Goal: Check status: Check status

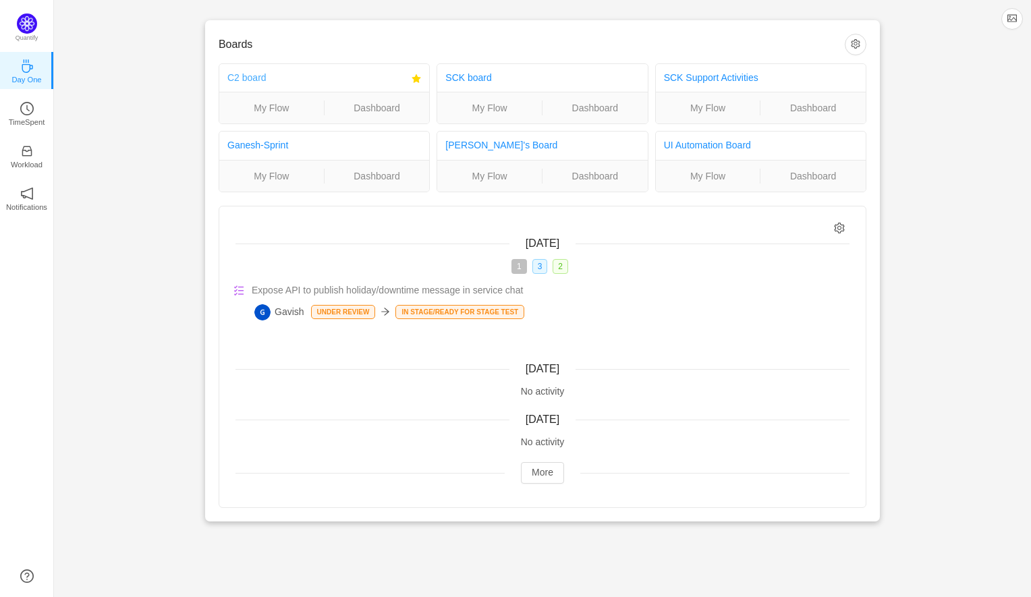
click at [243, 79] on link "C2 board" at bounding box center [246, 77] width 39 height 11
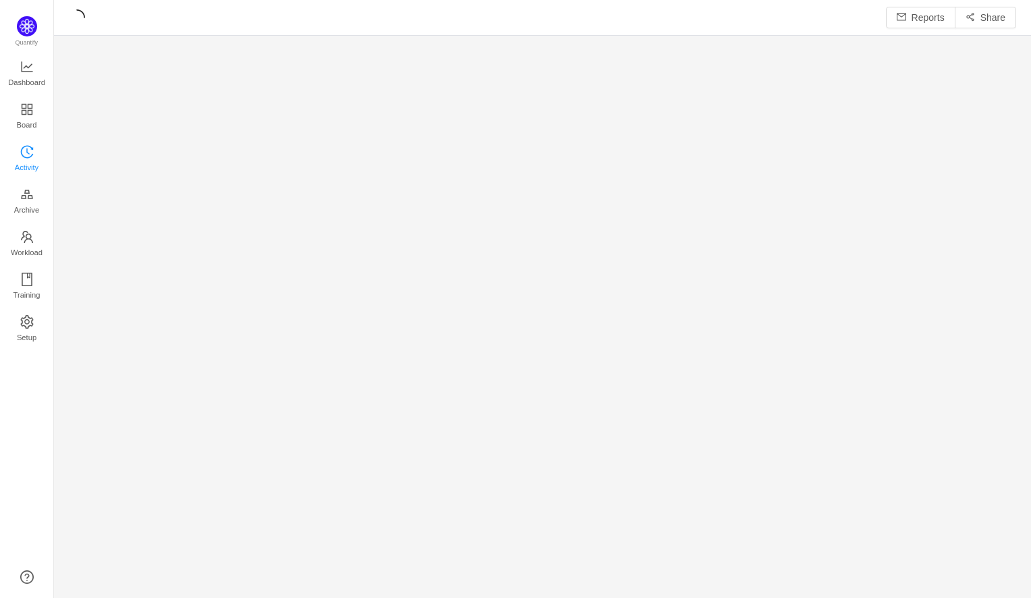
scroll to position [7, 7]
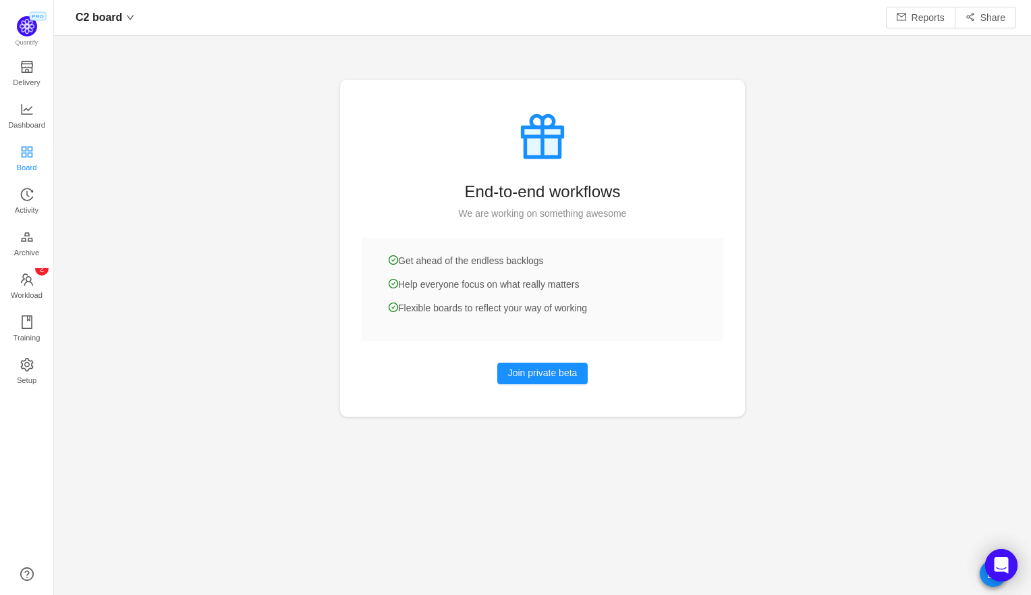
scroll to position [595, 977]
click at [24, 115] on span "Dashboard" at bounding box center [26, 124] width 37 height 27
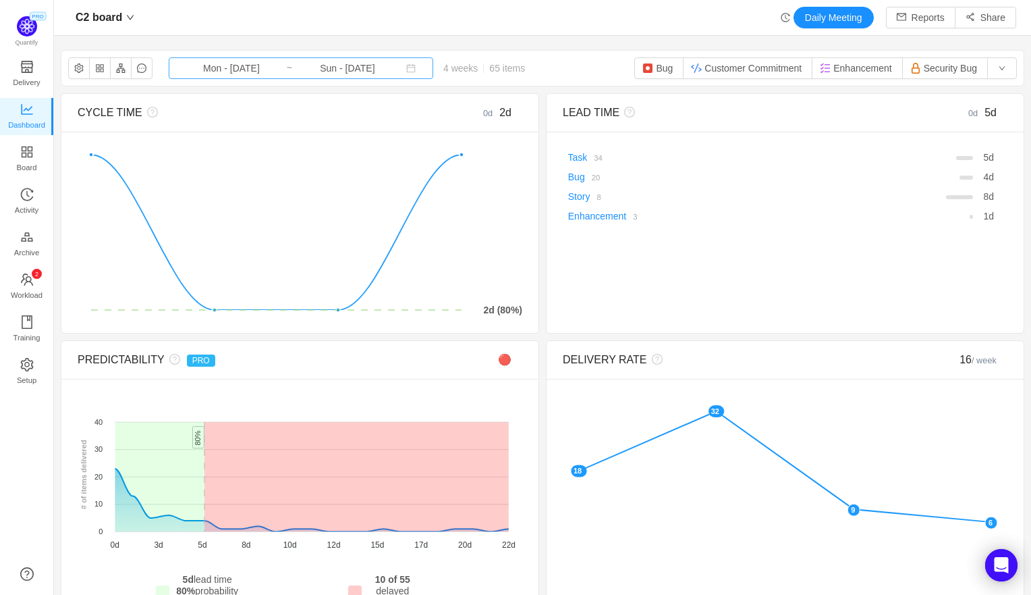
click at [219, 67] on input "Mon - [DATE]" at bounding box center [231, 68] width 109 height 15
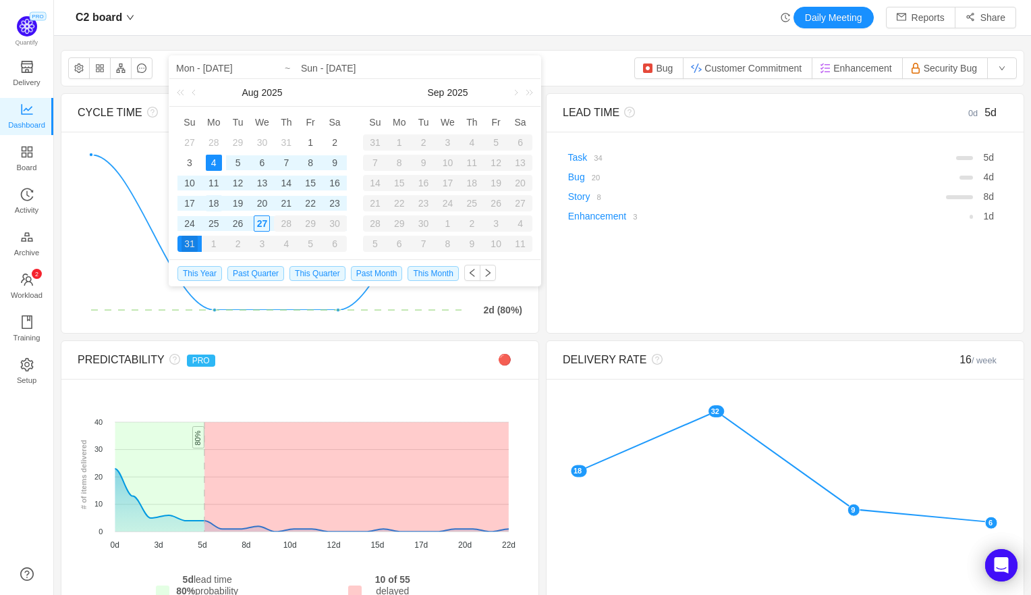
click at [215, 199] on div "18" at bounding box center [214, 203] width 16 height 16
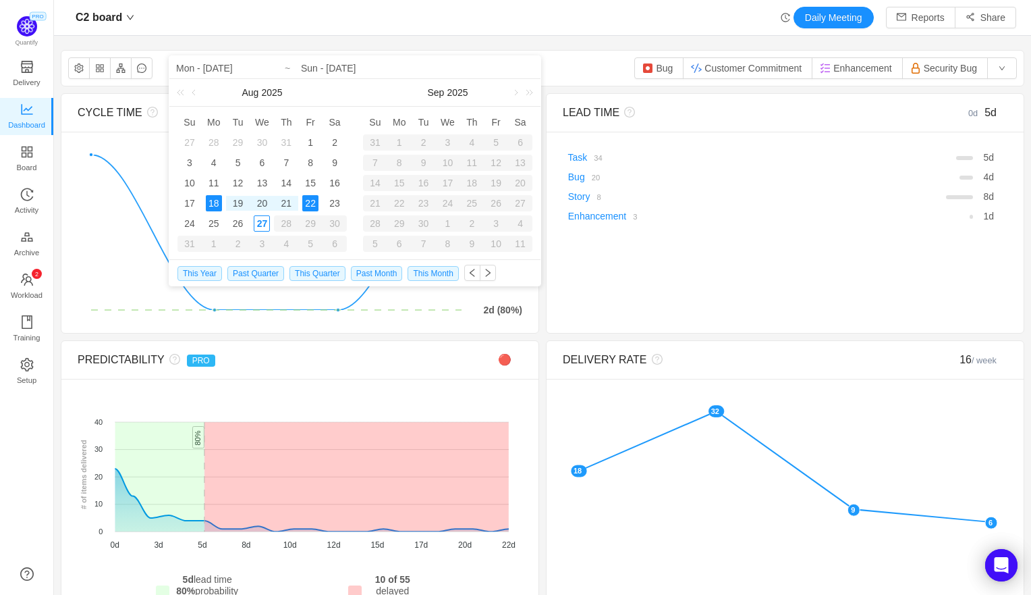
click at [308, 208] on div "22" at bounding box center [310, 203] width 16 height 16
type input "Mon - [DATE]"
type input "Fri - [DATE]"
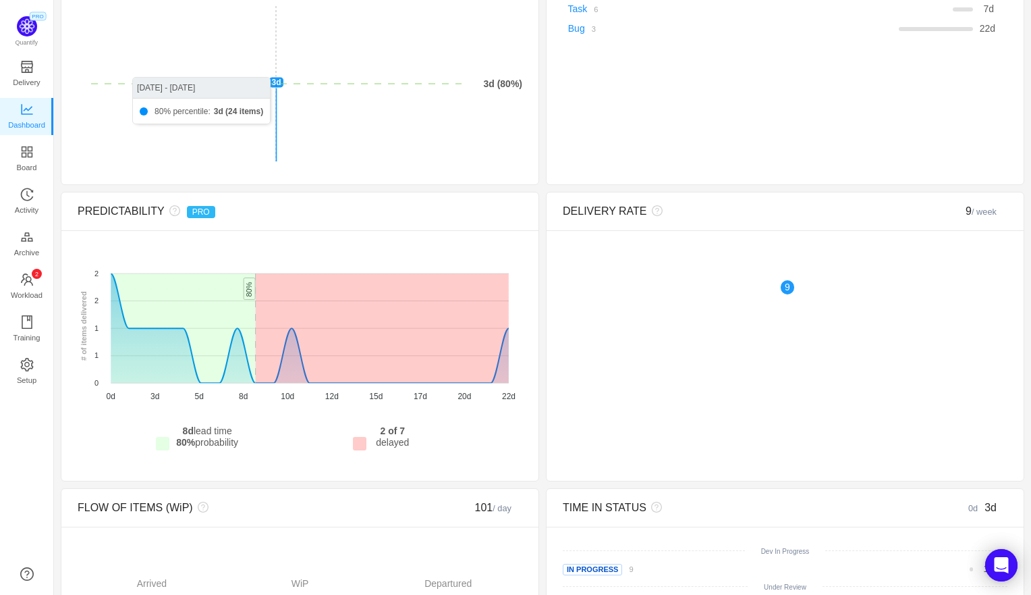
scroll to position [149, 0]
